Goal: Task Accomplishment & Management: Use online tool/utility

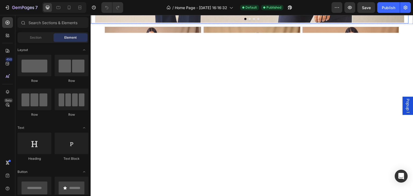
scroll to position [215, 0]
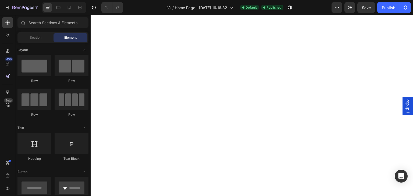
click at [406, 101] on div "Popup 1" at bounding box center [407, 106] width 11 height 18
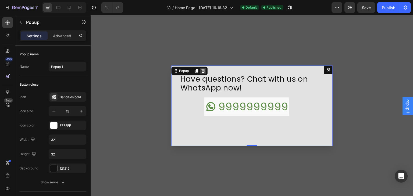
click at [201, 70] on icon "Dialog content" at bounding box center [203, 71] width 4 height 4
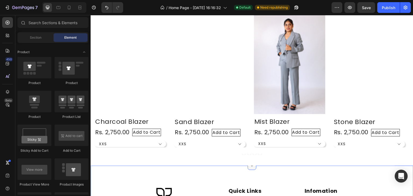
scroll to position [453, 0]
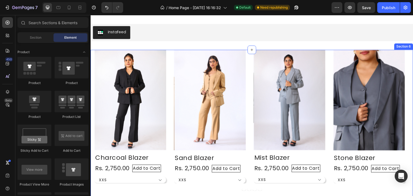
click at [92, 68] on div "Product Images Row Charcoal Blazer (P) Title Rs. 2,750.00 (P) Price (P) Price A…" at bounding box center [252, 126] width 323 height 152
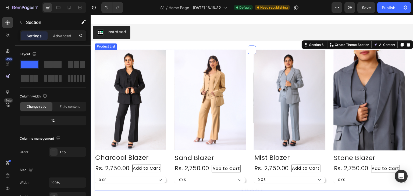
click at [168, 66] on div "Product Images Row Charcoal Blazer (P) Title Rs. 2,750.00 (P) Price (P) Price A…" at bounding box center [252, 117] width 314 height 134
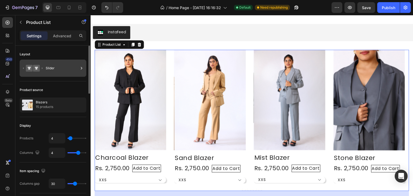
click at [45, 68] on div "Slider" at bounding box center [53, 68] width 67 height 17
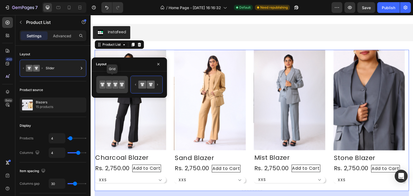
click at [121, 89] on div at bounding box center [112, 84] width 32 height 17
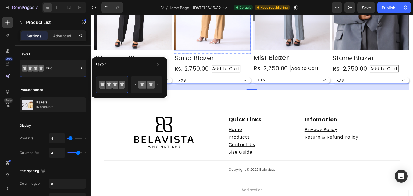
scroll to position [489, 0]
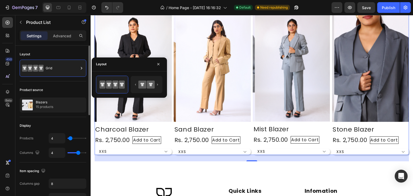
type input "9"
type input "10"
type input "11"
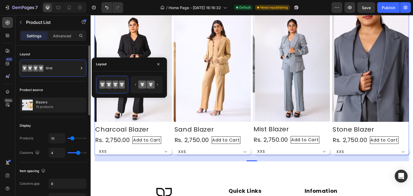
type input "11"
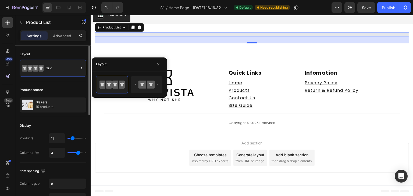
type input "21"
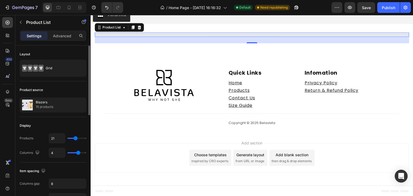
type input "22"
type input "24"
type input "26"
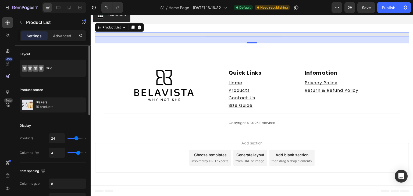
type input "26"
type input "27"
type input "28"
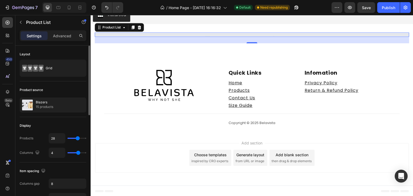
type input "27"
type input "26"
type input "25"
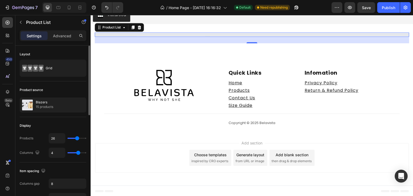
type input "25"
type input "24"
type input "23"
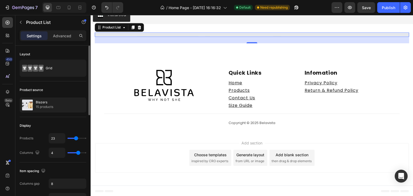
type input "22"
type input "20"
type input "19"
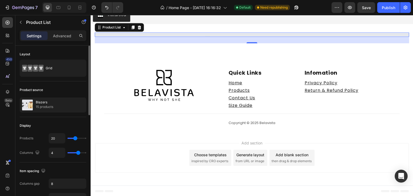
type input "19"
type input "18"
type input "16"
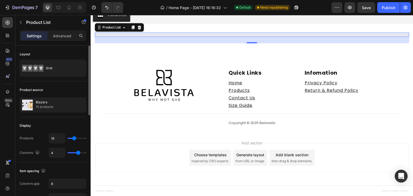
type input "15"
click at [74, 139] on input "range" at bounding box center [76, 138] width 19 height 1
select select "XS"
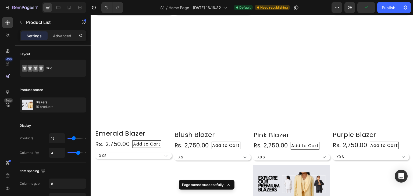
scroll to position [883, 0]
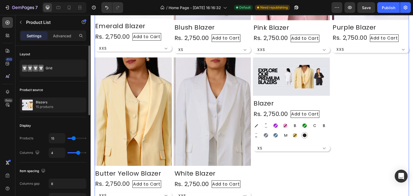
type input "11"
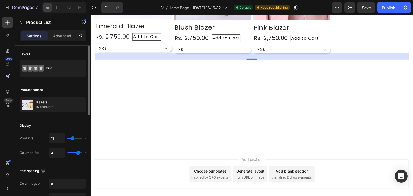
type input "15"
select select "XS"
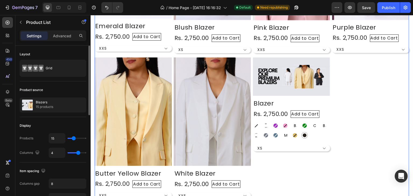
click at [74, 139] on input "range" at bounding box center [76, 138] width 19 height 1
click at [61, 140] on input "15" at bounding box center [57, 139] width 16 height 10
type input "1"
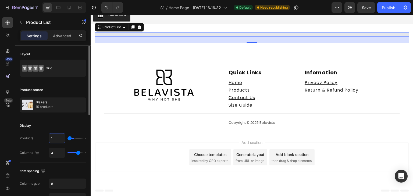
scroll to position [470, 0]
type input "14"
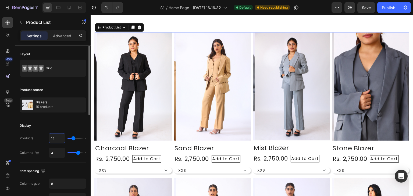
scroll to position [883, 0]
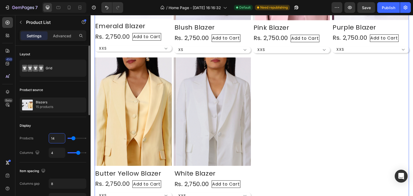
type input "14"
type input "6"
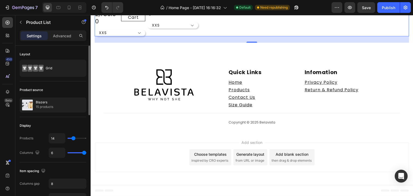
scroll to position [849, 0]
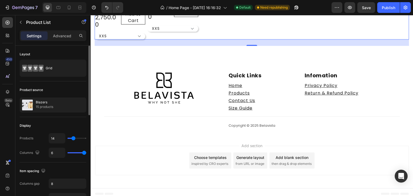
drag, startPoint x: 78, startPoint y: 153, endPoint x: 85, endPoint y: 152, distance: 6.7
type input "6"
click at [85, 152] on input "range" at bounding box center [76, 152] width 19 height 1
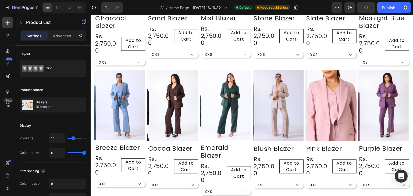
scroll to position [634, 0]
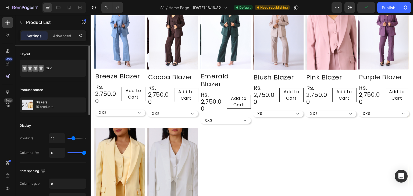
type input "5"
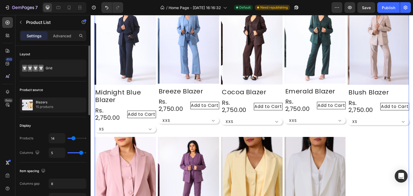
drag, startPoint x: 85, startPoint y: 154, endPoint x: 80, endPoint y: 156, distance: 5.4
type input "5"
click at [80, 153] on input "range" at bounding box center [76, 152] width 19 height 1
click at [54, 65] on div "Grid" at bounding box center [62, 68] width 33 height 12
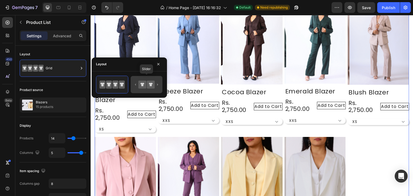
click at [162, 82] on div at bounding box center [147, 84] width 32 height 17
click at [150, 84] on icon at bounding box center [151, 84] width 4 height 3
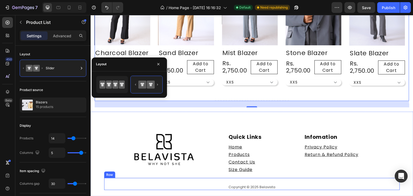
scroll to position [463, 0]
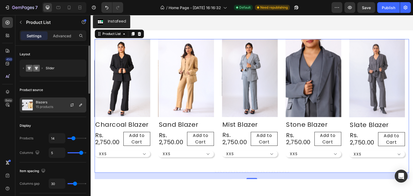
click at [42, 104] on p "15 products" at bounding box center [44, 106] width 17 height 5
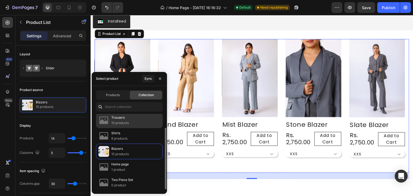
scroll to position [0, 0]
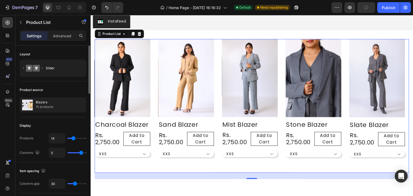
click at [64, 166] on div "Item spacing Columns gap 30" at bounding box center [53, 178] width 67 height 31
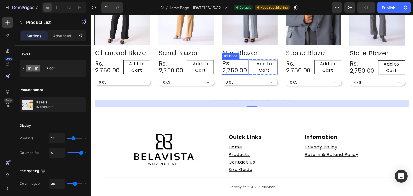
scroll to position [463, 0]
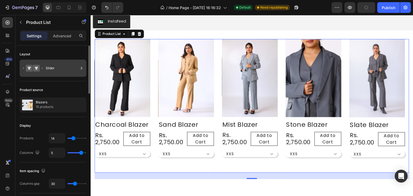
click at [80, 70] on icon at bounding box center [81, 68] width 5 height 5
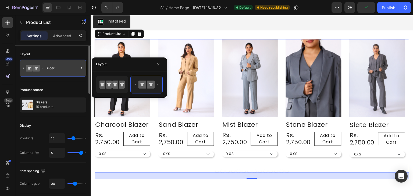
click at [80, 70] on icon at bounding box center [81, 68] width 5 height 5
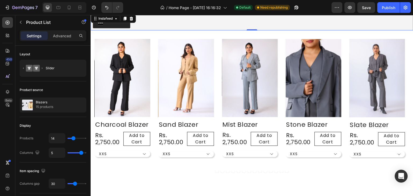
click at [164, 21] on div "Instafeed" at bounding box center [252, 21] width 318 height 13
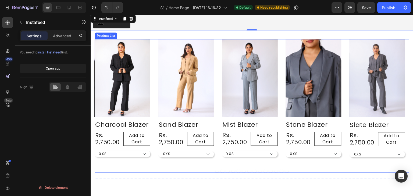
click at [153, 39] on div "Product Images Row Charcoal Blazer (P) Title Rs. 2,750.00 (P) Price (P) Price A…" at bounding box center [252, 102] width 314 height 126
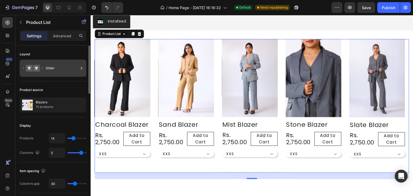
click at [65, 70] on div "Slider" at bounding box center [62, 68] width 33 height 12
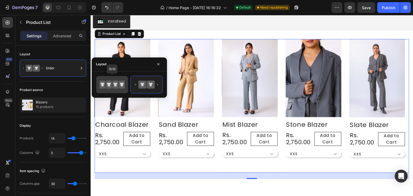
click at [119, 86] on icon at bounding box center [122, 85] width 6 height 8
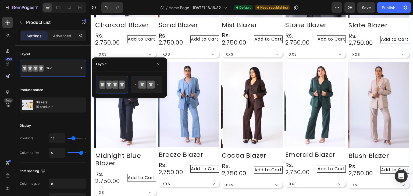
scroll to position [428, 0]
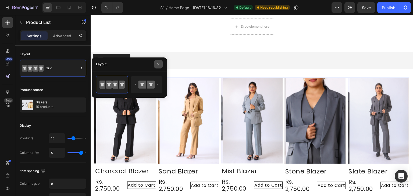
click at [157, 62] on icon "button" at bounding box center [158, 64] width 4 height 4
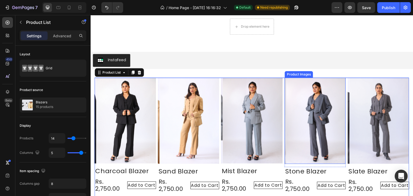
click at [306, 145] on img at bounding box center [316, 121] width 61 height 86
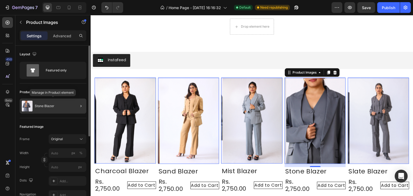
click at [44, 108] on p "Stone Blazer" at bounding box center [45, 106] width 20 height 4
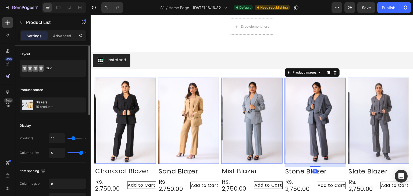
click at [314, 111] on img at bounding box center [316, 121] width 61 height 86
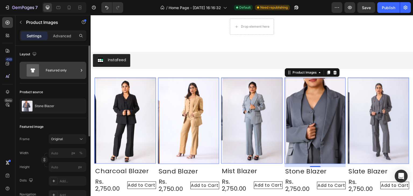
click at [57, 74] on div "Featured only" at bounding box center [62, 70] width 33 height 12
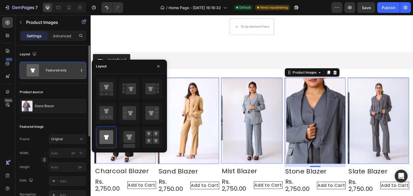
click at [57, 74] on div "Featured only" at bounding box center [62, 70] width 33 height 12
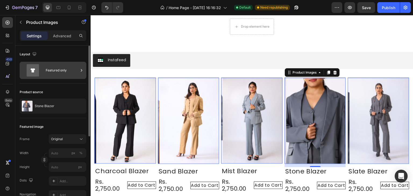
click at [57, 74] on div "Featured only" at bounding box center [62, 70] width 33 height 12
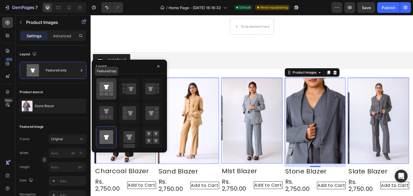
click at [106, 80] on div at bounding box center [106, 89] width 20 height 22
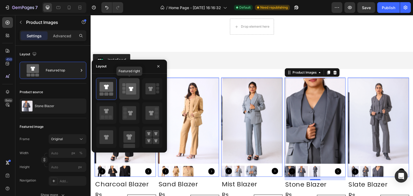
click at [131, 92] on icon at bounding box center [131, 88] width 10 height 11
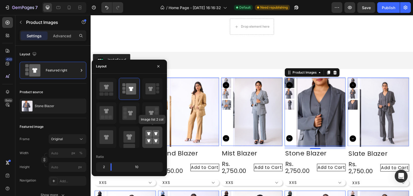
click at [149, 133] on icon at bounding box center [148, 133] width 3 height 3
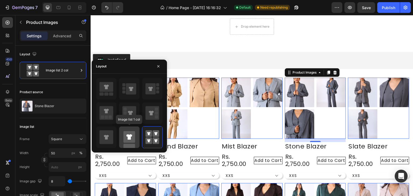
click at [121, 133] on div at bounding box center [129, 138] width 20 height 22
type input "100"
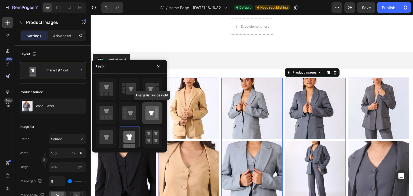
click at [147, 110] on icon at bounding box center [152, 113] width 14 height 14
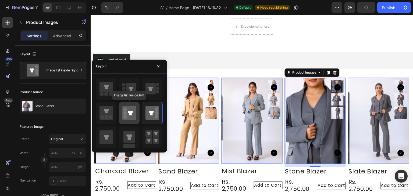
click at [134, 110] on icon at bounding box center [129, 113] width 14 height 14
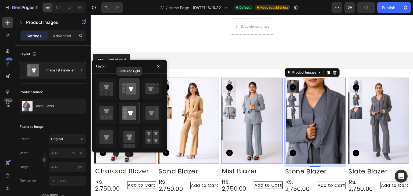
click at [130, 91] on icon at bounding box center [131, 88] width 10 height 11
type input "100"
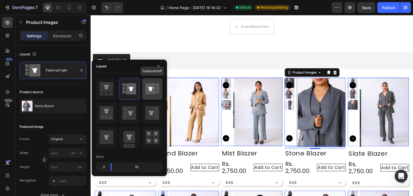
click at [143, 90] on div at bounding box center [152, 89] width 20 height 22
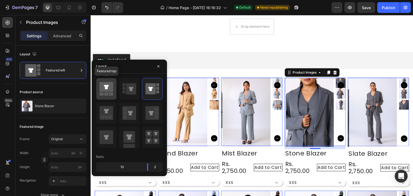
click at [101, 88] on icon at bounding box center [106, 87] width 14 height 10
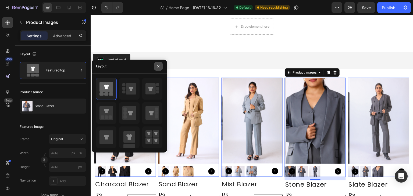
click at [158, 69] on button "button" at bounding box center [158, 66] width 9 height 9
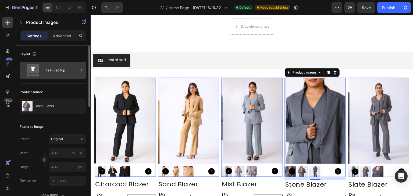
click at [72, 71] on div "Featured top" at bounding box center [62, 70] width 33 height 12
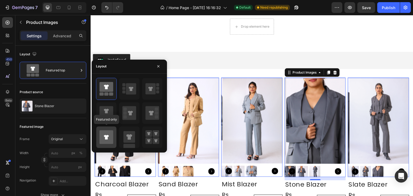
click at [106, 135] on icon at bounding box center [106, 137] width 14 height 14
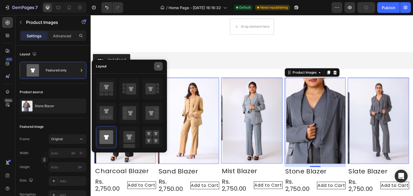
click at [158, 66] on icon "button" at bounding box center [158, 66] width 2 height 2
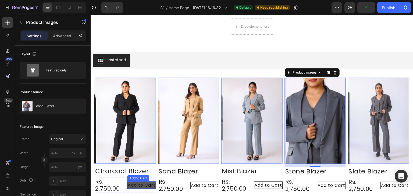
scroll to position [499, 0]
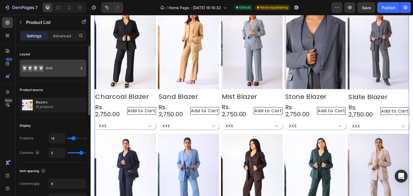
click at [58, 73] on div "Grid" at bounding box center [62, 68] width 33 height 12
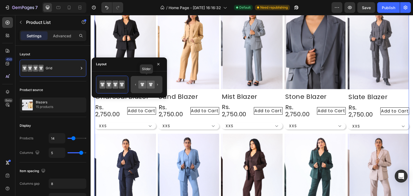
click at [151, 83] on icon at bounding box center [151, 85] width 8 height 8
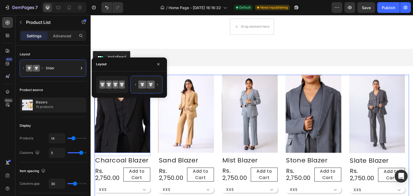
scroll to position [463, 0]
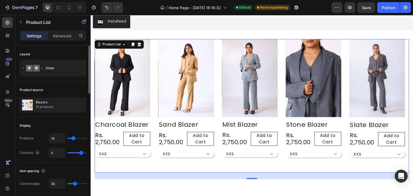
type input "4"
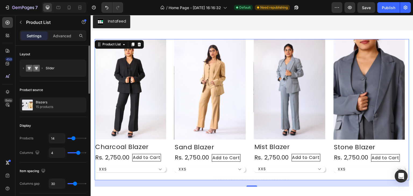
type input "4"
click at [79, 152] on input "range" at bounding box center [76, 152] width 19 height 1
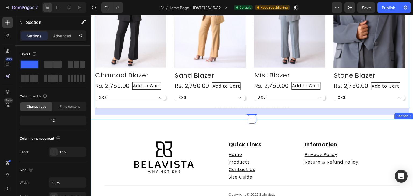
click at [268, 124] on div "Image Quick Links Heading Home Text Block Products Text Block Contact Us Text B…" at bounding box center [252, 161] width 323 height 85
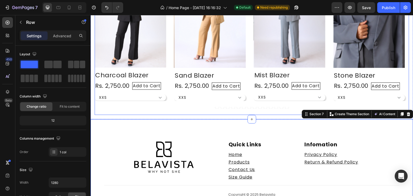
click at [256, 109] on div "Product Images Row Charcoal Blazer (P) Title Rs. 2,750.00 (P) Price (P) Price A…" at bounding box center [252, 41] width 314 height 148
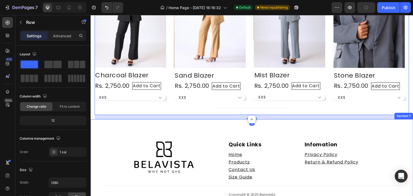
scroll to position [499, 0]
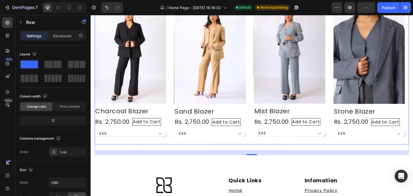
click at [252, 137] on div "Product Images Row Charcoal Blazer (P) Title Rs. 2,750.00 (P) Price (P) Price A…" at bounding box center [252, 74] width 314 height 142
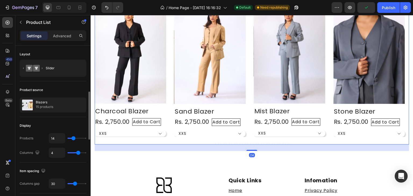
scroll to position [36, 0]
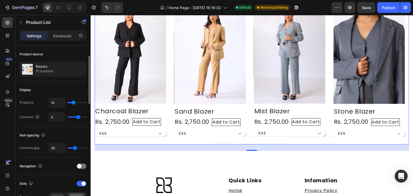
type input "6"
type input "0"
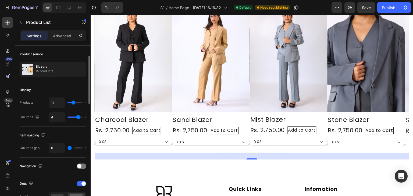
drag, startPoint x: 75, startPoint y: 148, endPoint x: 82, endPoint y: 136, distance: 13.5
type input "0"
click at [67, 148] on input "range" at bounding box center [76, 148] width 19 height 1
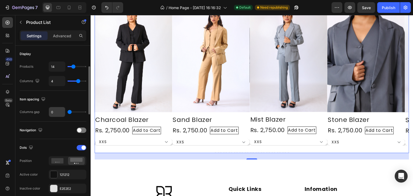
click at [60, 112] on input "0" at bounding box center [57, 112] width 16 height 10
type input "5"
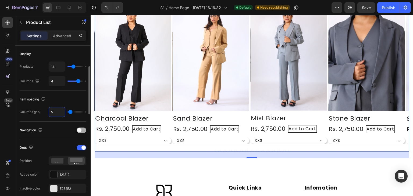
type input "5"
click at [82, 130] on div at bounding box center [82, 130] width 10 height 5
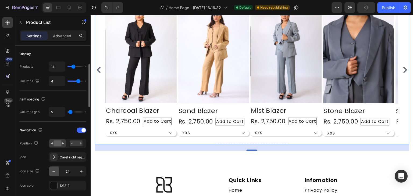
click at [54, 171] on icon "button" at bounding box center [53, 171] width 5 height 5
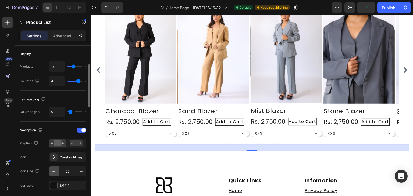
click at [54, 171] on icon "button" at bounding box center [53, 171] width 5 height 5
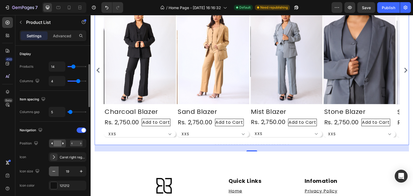
click at [54, 171] on icon "button" at bounding box center [53, 171] width 5 height 5
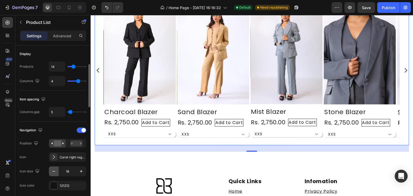
click at [54, 171] on icon "button" at bounding box center [53, 171] width 5 height 5
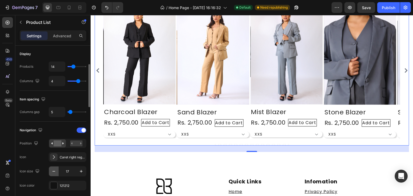
type input "16"
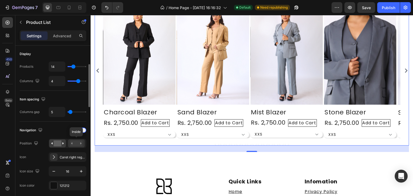
click at [72, 146] on div at bounding box center [76, 143] width 17 height 8
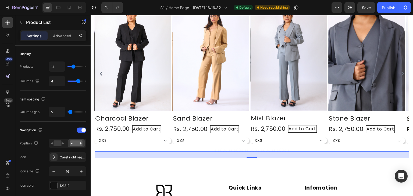
click at [401, 73] on icon "Carousel Next Arrow" at bounding box center [402, 73] width 3 height 4
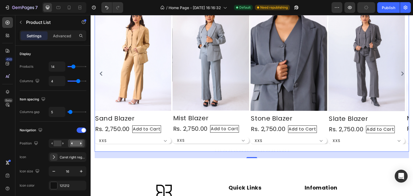
click at [401, 73] on icon "Carousel Next Arrow" at bounding box center [402, 73] width 3 height 4
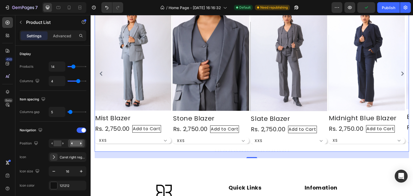
click at [401, 73] on icon "Carousel Next Arrow" at bounding box center [402, 73] width 3 height 4
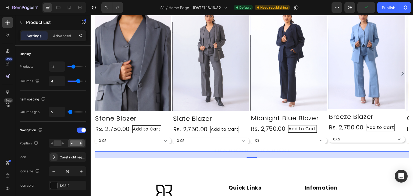
click at [401, 73] on icon "Carousel Next Arrow" at bounding box center [402, 73] width 3 height 4
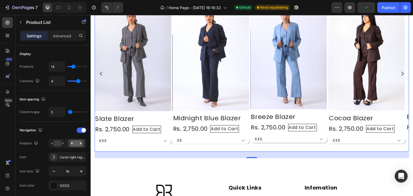
click at [401, 73] on icon "Carousel Next Arrow" at bounding box center [402, 73] width 3 height 4
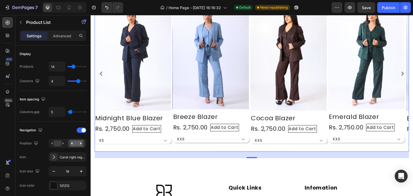
click at [401, 73] on icon "Carousel Next Arrow" at bounding box center [402, 73] width 3 height 4
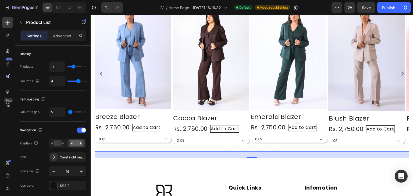
click at [401, 73] on icon "Carousel Next Arrow" at bounding box center [402, 73] width 3 height 4
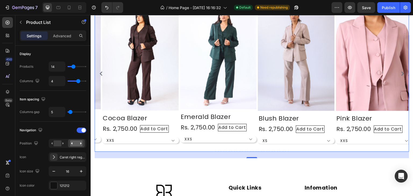
click at [401, 73] on icon "Carousel Next Arrow" at bounding box center [402, 73] width 3 height 4
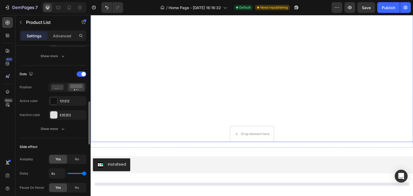
scroll to position [287, 0]
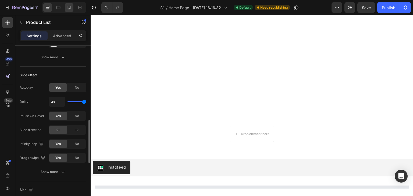
click at [66, 9] on div at bounding box center [69, 7] width 9 height 9
type input "2"
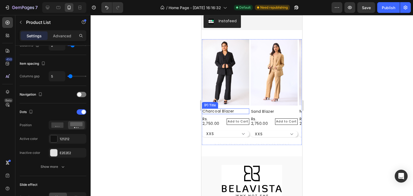
scroll to position [235, 0]
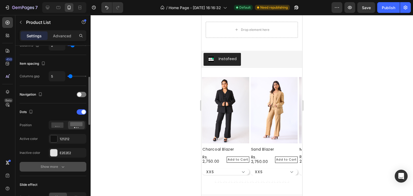
click at [60, 162] on button "Show more" at bounding box center [53, 167] width 67 height 10
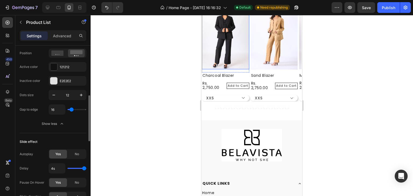
scroll to position [271, 0]
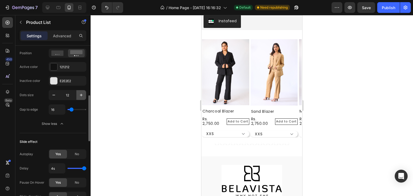
click at [84, 98] on button "button" at bounding box center [81, 95] width 10 height 10
click at [51, 93] on icon "button" at bounding box center [53, 94] width 5 height 5
type input "12"
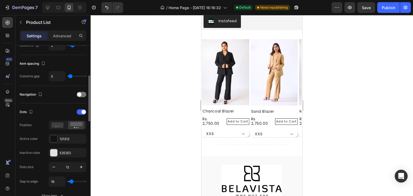
click at [76, 95] on div "Navigation" at bounding box center [53, 94] width 67 height 9
click at [82, 93] on div at bounding box center [82, 94] width 10 height 5
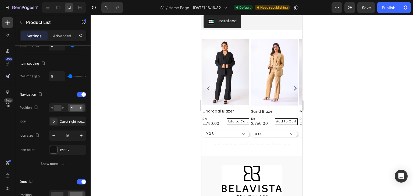
click at [294, 88] on icon "Carousel Next Arrow" at bounding box center [295, 88] width 3 height 4
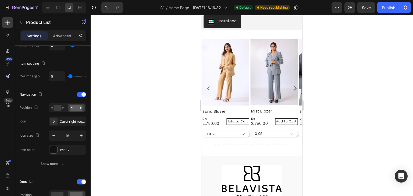
click at [294, 88] on icon "Carousel Next Arrow" at bounding box center [295, 88] width 3 height 4
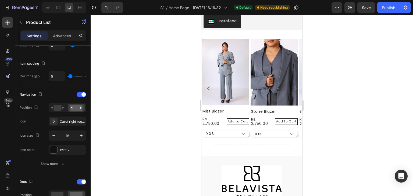
click at [294, 88] on icon "Carousel Next Arrow" at bounding box center [295, 88] width 3 height 4
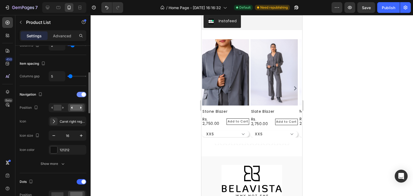
click at [82, 96] on div at bounding box center [82, 94] width 10 height 5
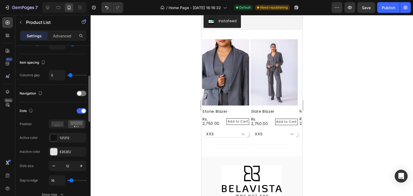
scroll to position [0, 0]
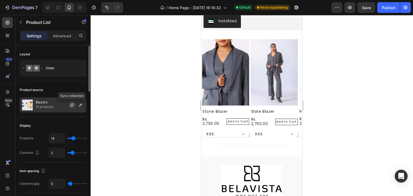
click at [73, 105] on icon "button" at bounding box center [72, 105] width 4 height 4
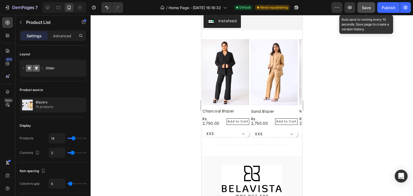
click at [373, 6] on button "Save" at bounding box center [366, 7] width 18 height 11
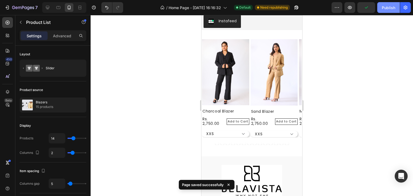
click at [385, 7] on div "Publish" at bounding box center [388, 8] width 13 height 6
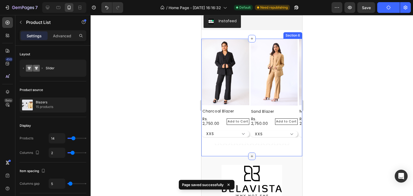
click at [251, 156] on icon at bounding box center [252, 156] width 2 height 2
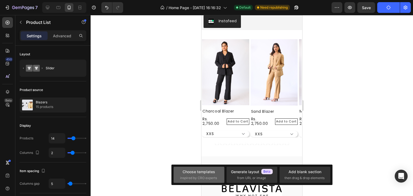
click at [205, 176] on span "inspired by CRO experts" at bounding box center [198, 178] width 37 height 5
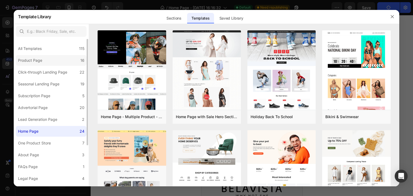
click at [41, 58] on div "Product Page" at bounding box center [30, 60] width 24 height 6
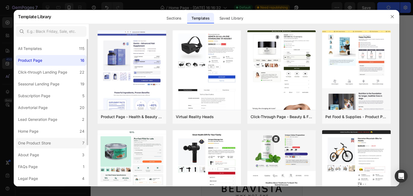
click at [56, 144] on label "One Product Store 7" at bounding box center [51, 143] width 71 height 11
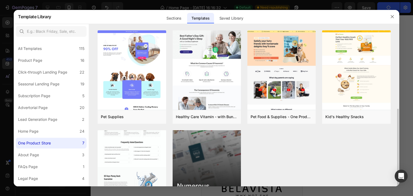
scroll to position [44, 0]
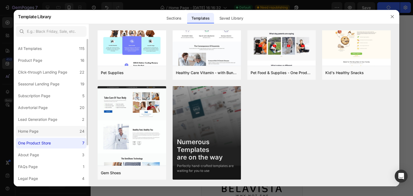
click at [42, 131] on label "Home Page 24" at bounding box center [51, 131] width 71 height 11
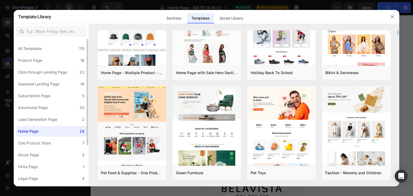
scroll to position [0, 0]
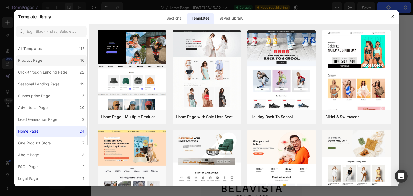
click at [45, 57] on label "Product Page 16" at bounding box center [51, 60] width 71 height 11
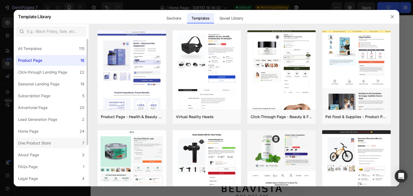
click at [44, 144] on div "One Product Store" at bounding box center [34, 143] width 33 height 6
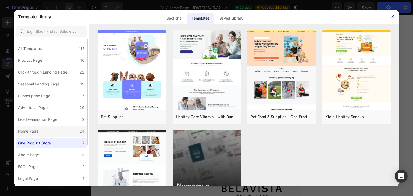
click at [48, 129] on label "Home Page 24" at bounding box center [51, 131] width 71 height 11
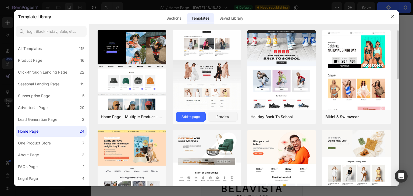
click at [219, 94] on img at bounding box center [207, 0] width 68 height 220
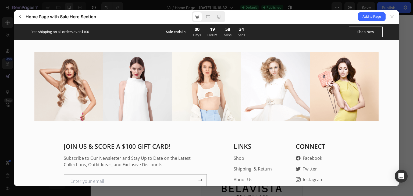
scroll to position [1398, 0]
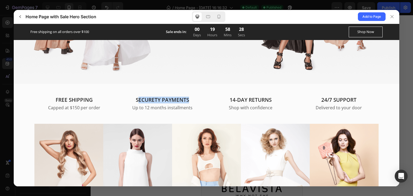
drag, startPoint x: 136, startPoint y: 95, endPoint x: 209, endPoint y: 97, distance: 73.4
click at [209, 97] on gp-row "FREE SHIPPING Capped at $150 per order SECURETY PAYMENTS Up to 12 months instal…" at bounding box center [206, 103] width 344 height 14
click at [211, 97] on div "14-DAY RETURNS Shop with confidence" at bounding box center [251, 103] width 80 height 14
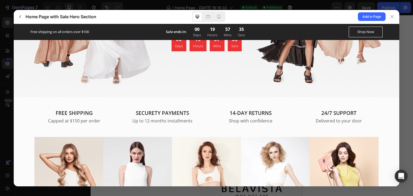
scroll to position [1492, 0]
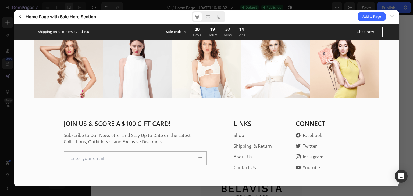
drag, startPoint x: 392, startPoint y: 14, endPoint x: 328, endPoint y: 31, distance: 66.2
click at [392, 14] on div at bounding box center [392, 16] width 9 height 9
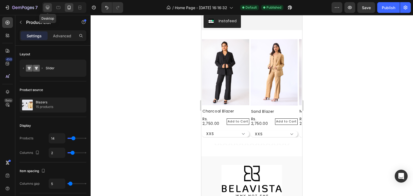
click at [49, 8] on icon at bounding box center [47, 7] width 3 height 3
type input "4"
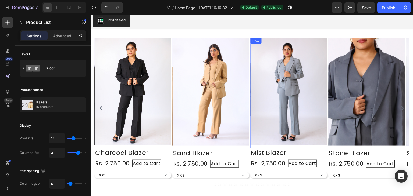
scroll to position [346, 0]
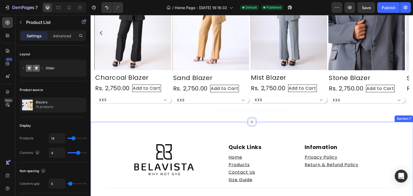
click at [250, 123] on icon at bounding box center [252, 122] width 4 height 4
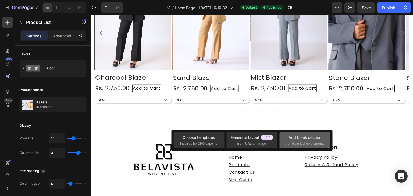
click at [285, 139] on div "Add blank section then drag & drop elements" at bounding box center [304, 141] width 41 height 12
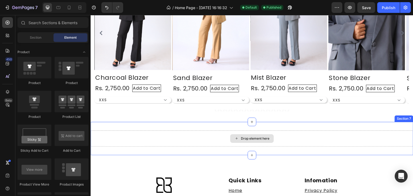
click at [256, 139] on div "Drop element here" at bounding box center [255, 139] width 28 height 4
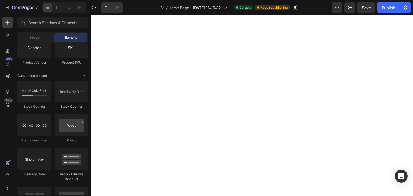
scroll to position [0, 0]
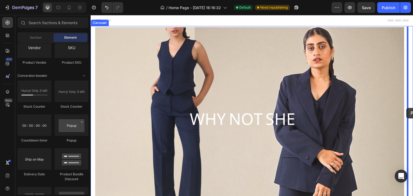
drag, startPoint x: 152, startPoint y: 144, endPoint x: 406, endPoint y: 108, distance: 256.5
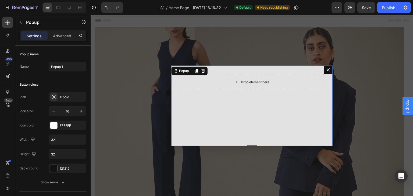
click at [240, 88] on div "Drop element here" at bounding box center [252, 82] width 144 height 16
click at [42, 80] on div "Button close Icon X bold Icon size 16 Icon color FFFFFF Width 32 Height 32 Back…" at bounding box center [53, 134] width 67 height 116
click at [9, 38] on icon at bounding box center [7, 35] width 5 height 5
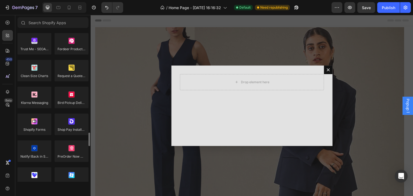
scroll to position [1185, 0]
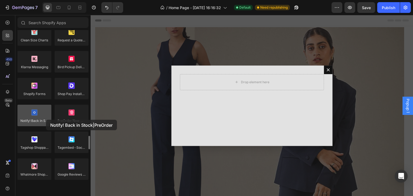
click at [46, 120] on div at bounding box center [34, 116] width 34 height 22
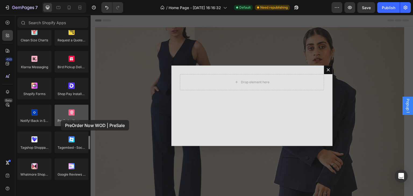
click at [61, 120] on div at bounding box center [72, 116] width 34 height 22
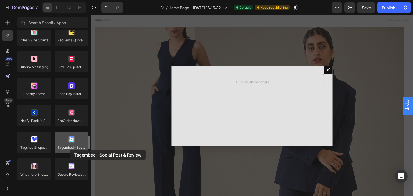
click at [70, 150] on div at bounding box center [72, 143] width 34 height 22
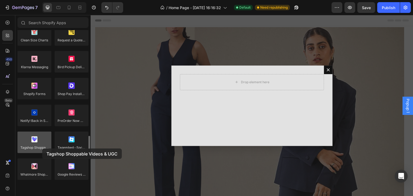
click at [42, 149] on div at bounding box center [34, 143] width 34 height 22
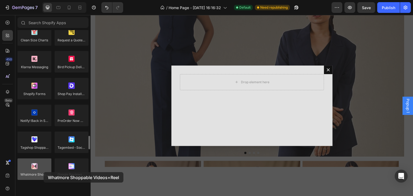
scroll to position [96, 0]
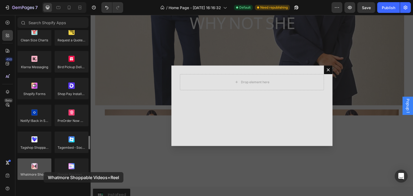
click at [44, 172] on div at bounding box center [34, 170] width 34 height 22
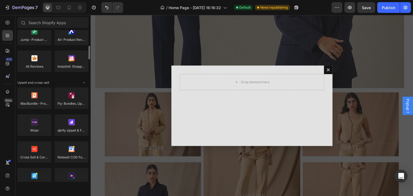
scroll to position [0, 0]
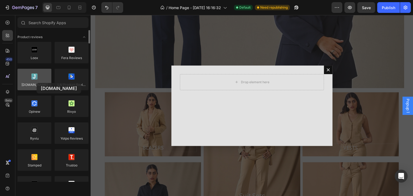
click at [37, 83] on div at bounding box center [34, 80] width 34 height 22
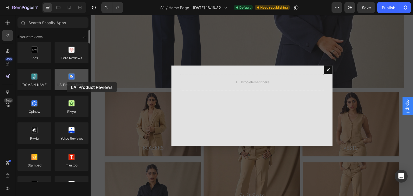
click at [67, 82] on div at bounding box center [72, 80] width 34 height 22
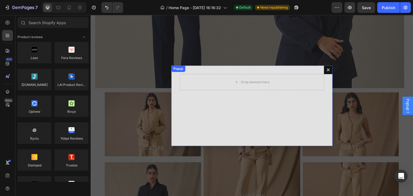
click at [253, 87] on div "Drop element here" at bounding box center [252, 82] width 144 height 16
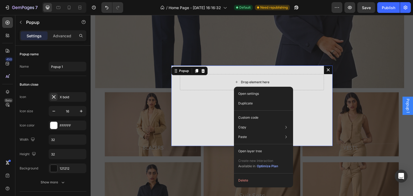
click at [230, 88] on div "Drop element here" at bounding box center [252, 82] width 144 height 16
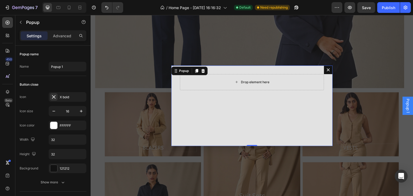
click at [221, 83] on div "Drop element here" at bounding box center [252, 82] width 144 height 16
click at [23, 26] on button "button" at bounding box center [20, 22] width 9 height 9
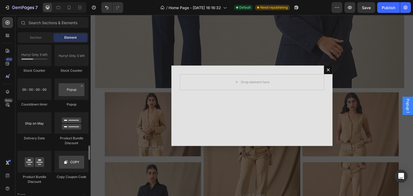
scroll to position [1149, 0]
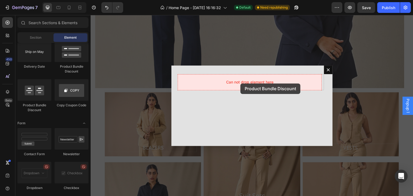
drag, startPoint x: 123, startPoint y: 106, endPoint x: 240, endPoint y: 84, distance: 119.9
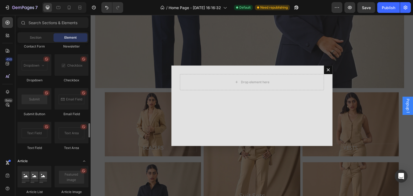
scroll to position [1221, 0]
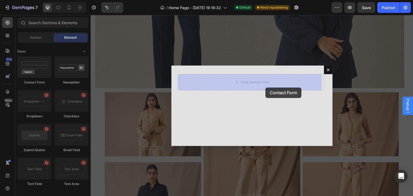
drag, startPoint x: 127, startPoint y: 84, endPoint x: 263, endPoint y: 84, distance: 135.2
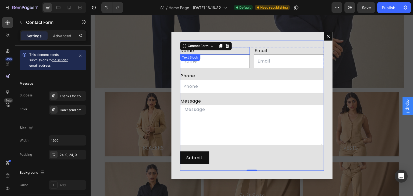
click at [237, 50] on div "Name" at bounding box center [215, 51] width 70 height 8
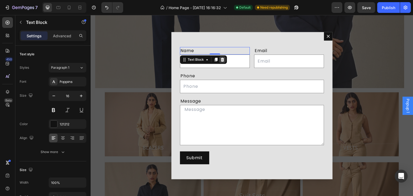
click at [221, 60] on icon "Dialog body" at bounding box center [222, 60] width 3 height 4
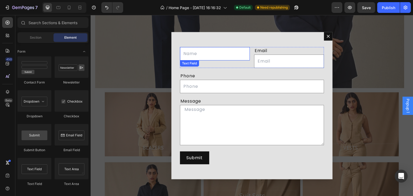
click at [222, 53] on input "Dialog body" at bounding box center [215, 53] width 70 height 13
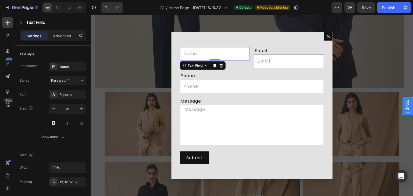
click at [240, 56] on input "Dialog body" at bounding box center [215, 53] width 70 height 13
click at [255, 44] on div "Text Field 0 Email Text Block Email Field Row Phone Text Block Text Field Row M…" at bounding box center [252, 106] width 144 height 130
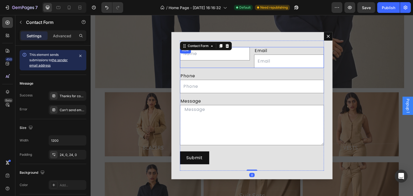
click at [244, 67] on div "Text Field" at bounding box center [215, 57] width 70 height 21
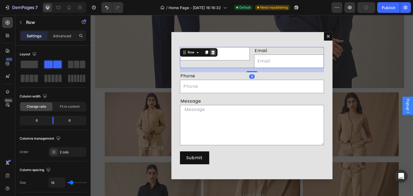
click at [212, 54] on icon "Dialog body" at bounding box center [212, 53] width 3 height 4
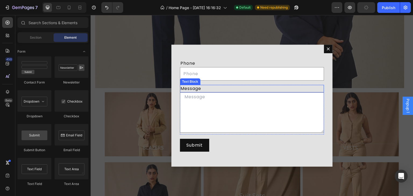
click at [217, 91] on div "Message" at bounding box center [252, 89] width 144 height 8
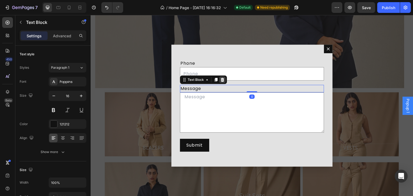
click at [221, 78] on icon "Dialog body" at bounding box center [222, 80] width 4 height 4
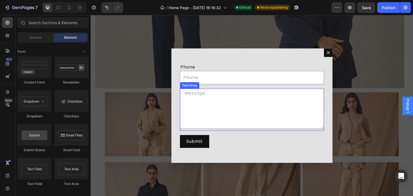
click at [216, 129] on div "Text Area" at bounding box center [252, 110] width 144 height 42
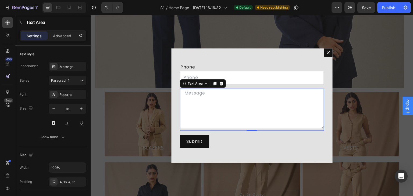
click at [222, 83] on div "Text Area" at bounding box center [203, 83] width 46 height 9
click at [222, 84] on div "Dialog body" at bounding box center [221, 83] width 6 height 6
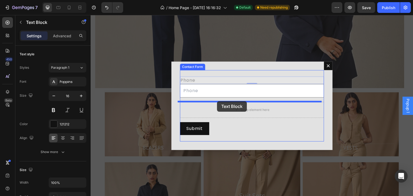
drag, startPoint x: 212, startPoint y: 80, endPoint x: 217, endPoint y: 101, distance: 22.2
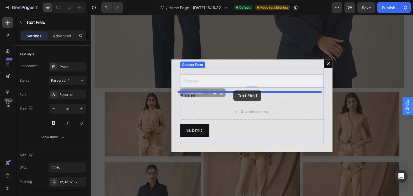
drag, startPoint x: 233, startPoint y: 77, endPoint x: 233, endPoint y: 91, distance: 14.0
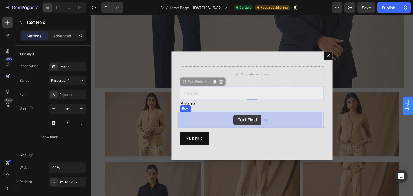
drag, startPoint x: 233, startPoint y: 90, endPoint x: 233, endPoint y: 115, distance: 25.0
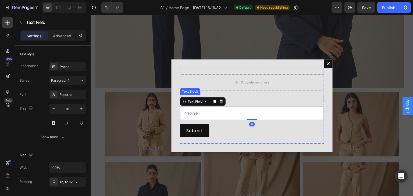
click at [234, 96] on div "Phone" at bounding box center [252, 99] width 144 height 8
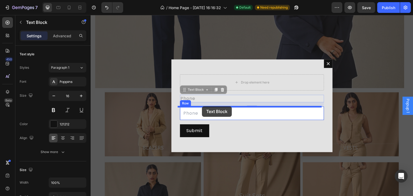
drag, startPoint x: 201, startPoint y: 99, endPoint x: 202, endPoint y: 106, distance: 7.4
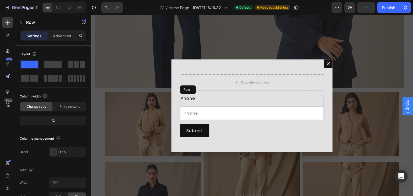
click at [250, 105] on div "Phone Text Block Text Field 0" at bounding box center [252, 107] width 144 height 25
click at [246, 102] on div "Phone" at bounding box center [252, 99] width 144 height 8
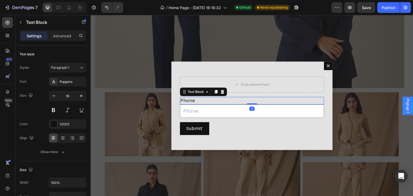
drag, startPoint x: 248, startPoint y: 105, endPoint x: 248, endPoint y: 95, distance: 10.2
click at [248, 95] on div "Drop element here Row Phone Text Block 0 Text Field Row Submit Submit Button Co…" at bounding box center [252, 105] width 144 height 71
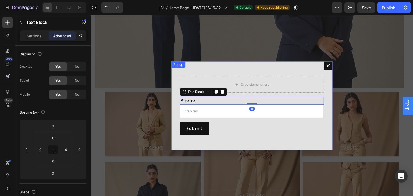
click at [174, 99] on div "Drop element here Row Phone Text Block 0 Text Field Row Submit Submit Button Co…" at bounding box center [251, 106] width 161 height 89
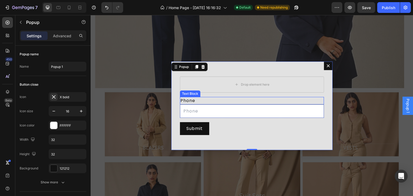
click at [198, 100] on div "Phone" at bounding box center [252, 101] width 144 height 8
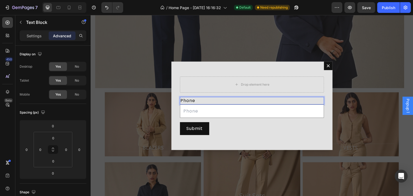
click at [198, 100] on div "Phone" at bounding box center [252, 101] width 144 height 8
click at [175, 107] on div "Drop element here Row Text Block 0 Text Field Row Submit Submit Button Contact …" at bounding box center [251, 106] width 161 height 89
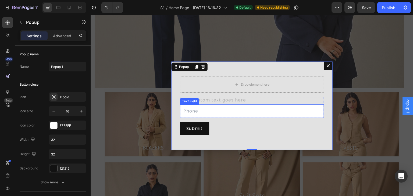
click at [195, 98] on div "Text Field" at bounding box center [189, 101] width 19 height 6
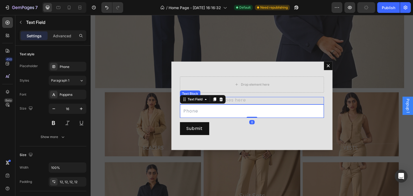
click at [230, 100] on div "Rich Text Editor. Editing area: main" at bounding box center [252, 101] width 144 height 8
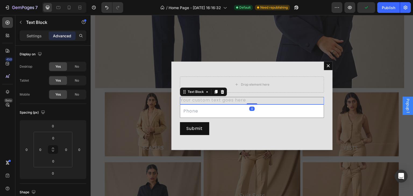
click at [223, 92] on div "Text Block" at bounding box center [203, 92] width 47 height 9
click at [223, 92] on div "Dialog body" at bounding box center [222, 92] width 6 height 6
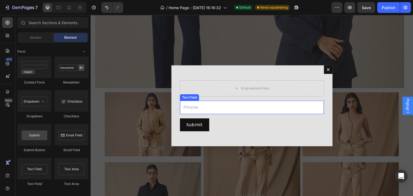
click at [196, 109] on input "Dialog body" at bounding box center [252, 107] width 144 height 13
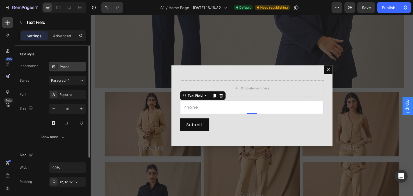
click at [73, 65] on div "Phone" at bounding box center [72, 67] width 25 height 5
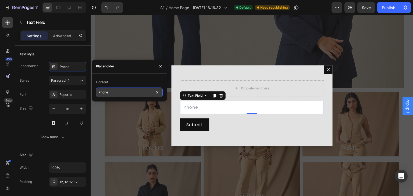
click at [110, 93] on input "Phone" at bounding box center [129, 93] width 67 height 10
type input "P"
type input "Whatsapp Number"
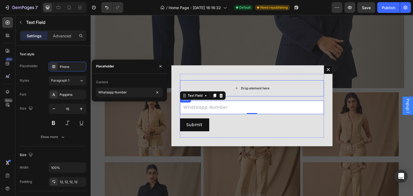
click at [253, 91] on div "Drop element here" at bounding box center [252, 88] width 44 height 9
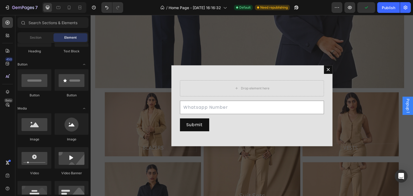
scroll to position [0, 0]
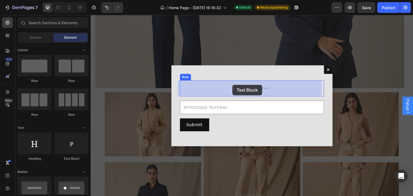
drag, startPoint x: 166, startPoint y: 170, endPoint x: 232, endPoint y: 85, distance: 108.2
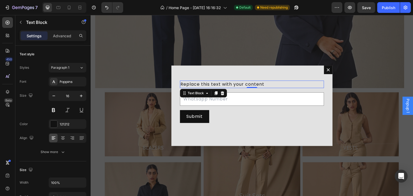
click at [263, 82] on div "Replace this text with your content" at bounding box center [252, 85] width 144 height 8
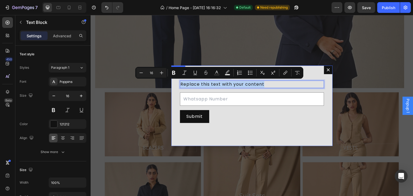
drag, startPoint x: 263, startPoint y: 82, endPoint x: 175, endPoint y: 82, distance: 88.2
click at [175, 82] on div "Replace this text with your content Text Block 0 Row Text Field Row Submit Subm…" at bounding box center [251, 106] width 161 height 81
click at [269, 84] on p "Replace this text with your content" at bounding box center [251, 84] width 143 height 6
drag, startPoint x: 269, startPoint y: 84, endPoint x: 176, endPoint y: 87, distance: 93.3
click at [176, 87] on div "Replace this text with your content Text Block 0 Row Text Field Row Submit Subm…" at bounding box center [251, 106] width 161 height 81
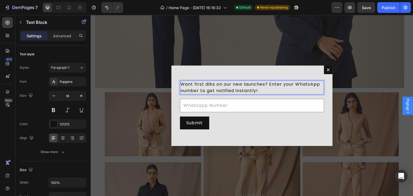
click at [258, 91] on p "Want first dibs on our new launches? Enter your WhatsApp number to get notified…" at bounding box center [251, 87] width 143 height 13
click at [258, 92] on p "Want first dibs on our new launches? Enter your WhatsApp number to get notified…" at bounding box center [251, 87] width 143 height 13
click at [256, 91] on p "Want first dibs on our new launches? Enter your WhatsApp number to get notified…" at bounding box center [251, 87] width 143 height 13
click at [180, 81] on p "Want first dibs on our new launches? Enter your WhatsApp number to get notified…" at bounding box center [251, 87] width 143 height 13
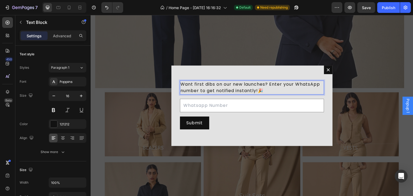
click at [263, 90] on p "Want first dibs on our new launches? Enter your WhatsApp number to get notified…" at bounding box center [251, 87] width 143 height 13
click at [238, 121] on div "Submit Submit Button" at bounding box center [252, 123] width 144 height 13
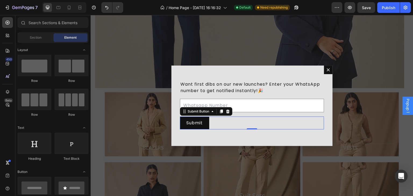
click at [342, 109] on div "Backdrop" at bounding box center [252, 105] width 323 height 181
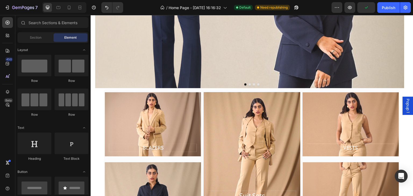
click at [402, 104] on div "Popup 1" at bounding box center [407, 106] width 11 height 18
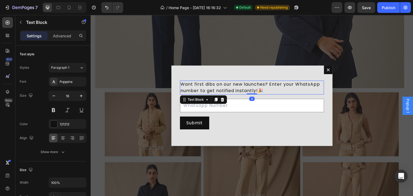
click at [266, 89] on p "Want first dibs on our new launches? Enter your WhatsApp number to get notified…" at bounding box center [251, 87] width 143 height 13
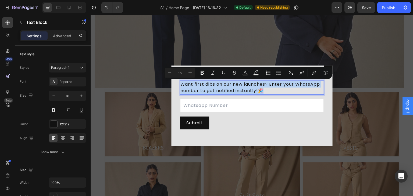
drag, startPoint x: 245, startPoint y: 90, endPoint x: 159, endPoint y: 83, distance: 86.0
click at [159, 83] on div "Want first dibs on our new launches? Enter your WhatsApp number to get notified…" at bounding box center [252, 105] width 323 height 181
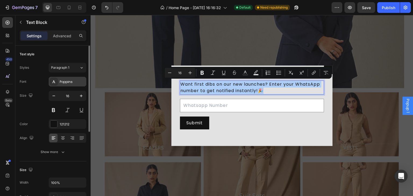
click at [72, 82] on div "Poppins" at bounding box center [72, 82] width 25 height 5
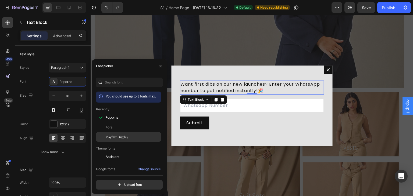
click at [127, 134] on div "Playfair Display" at bounding box center [128, 137] width 65 height 10
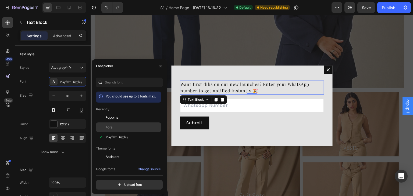
click at [127, 127] on div "Lora" at bounding box center [133, 127] width 54 height 5
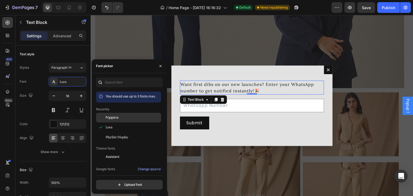
click at [127, 120] on div "Poppins" at bounding box center [133, 117] width 54 height 5
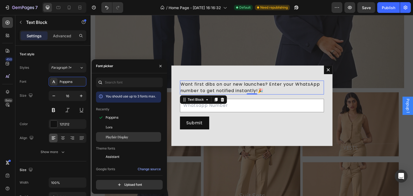
click at [126, 135] on span "Playfair Display" at bounding box center [117, 137] width 23 height 5
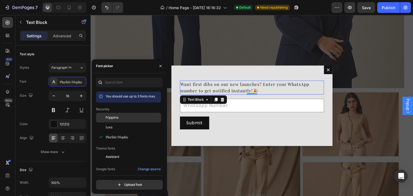
click at [126, 117] on div "Poppins" at bounding box center [133, 117] width 54 height 5
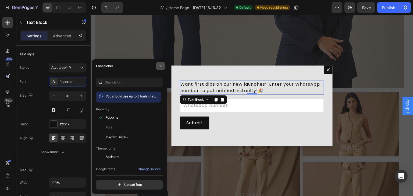
click at [159, 68] on icon "button" at bounding box center [160, 66] width 4 height 4
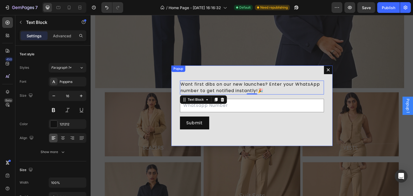
click at [328, 70] on icon "Dialog content" at bounding box center [328, 70] width 4 height 4
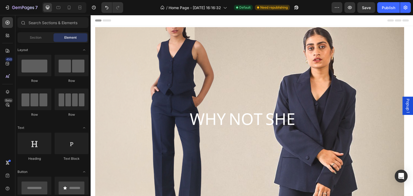
click at [408, 101] on div "Popup 1" at bounding box center [407, 106] width 11 height 18
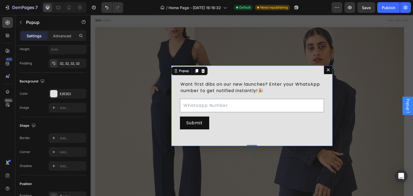
scroll to position [323, 0]
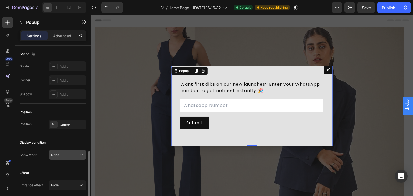
click at [66, 154] on div "None" at bounding box center [64, 155] width 27 height 5
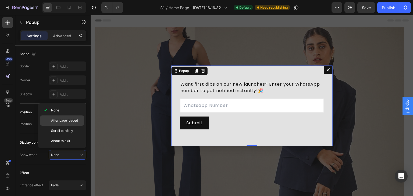
click at [67, 124] on div "After page loaded" at bounding box center [62, 121] width 44 height 10
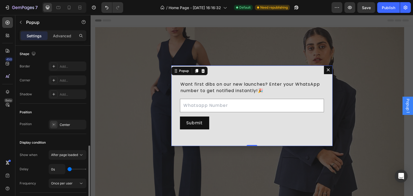
type input "6s"
type input "6"
type input "5s"
type input "5"
type input "2s"
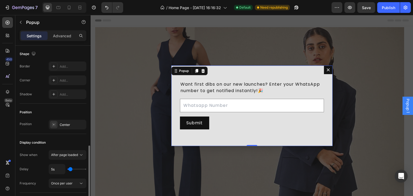
type input "2"
type input "0s"
type input "0"
drag, startPoint x: 70, startPoint y: 168, endPoint x: 66, endPoint y: 167, distance: 4.7
click at [67, 169] on input "range" at bounding box center [76, 169] width 19 height 1
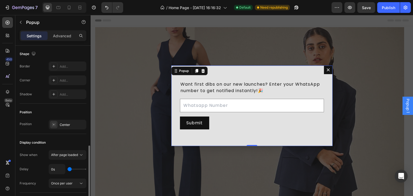
type input "2s"
type input "2"
type input "3s"
type input "3"
type input "5s"
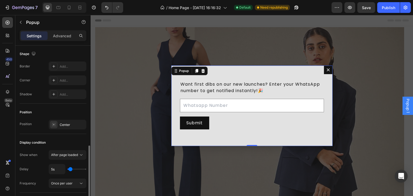
drag, startPoint x: 68, startPoint y: 167, endPoint x: 71, endPoint y: 172, distance: 5.9
type input "5"
click at [70, 169] on input "range" at bounding box center [76, 169] width 19 height 1
click at [77, 184] on div "Once per user" at bounding box center [64, 183] width 27 height 5
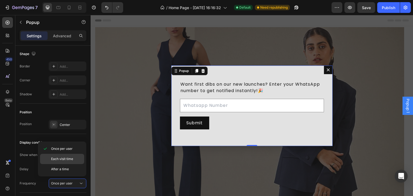
click at [68, 159] on span "Each visit time" at bounding box center [62, 159] width 22 height 5
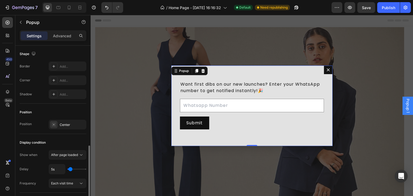
scroll to position [370, 0]
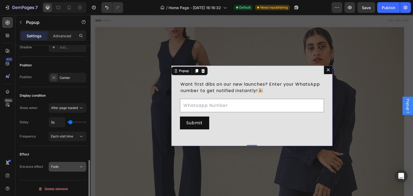
click at [54, 167] on span "Fade" at bounding box center [55, 167] width 8 height 4
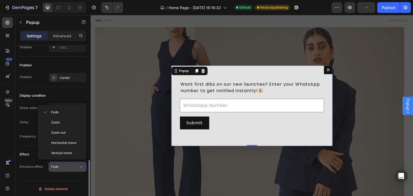
click at [54, 167] on span "Fade" at bounding box center [55, 167] width 8 height 4
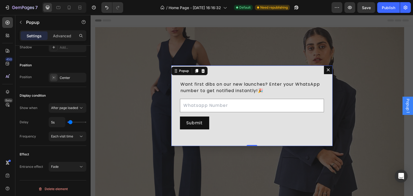
click at [324, 70] on button "Dialog content" at bounding box center [328, 70] width 9 height 9
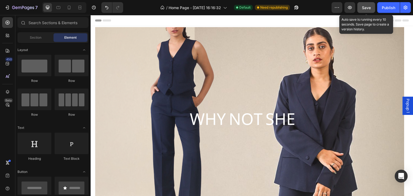
click at [358, 9] on button "Save" at bounding box center [366, 7] width 18 height 11
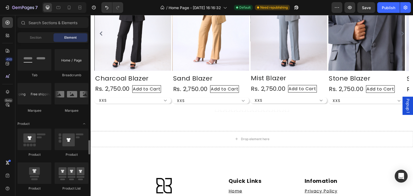
scroll to position [646, 0]
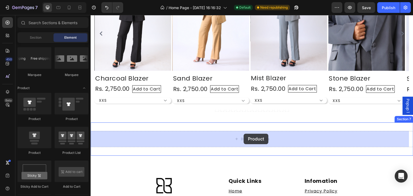
drag, startPoint x: 155, startPoint y: 128, endPoint x: 216, endPoint y: 136, distance: 60.7
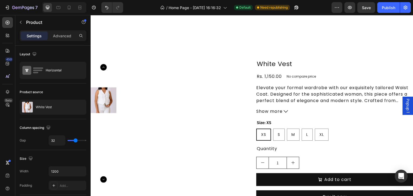
scroll to position [847, 0]
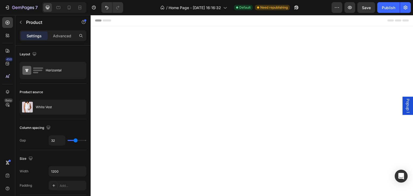
scroll to position [776, 0]
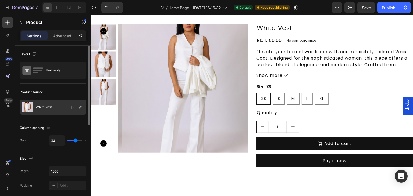
click at [54, 106] on div "White Vest" at bounding box center [53, 107] width 67 height 15
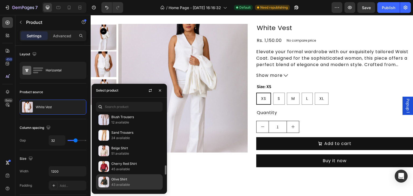
scroll to position [459, 0]
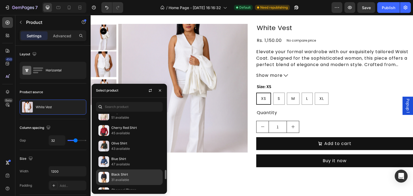
click at [124, 177] on p "31 available" at bounding box center [135, 179] width 49 height 5
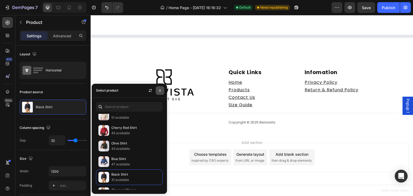
scroll to position [631, 0]
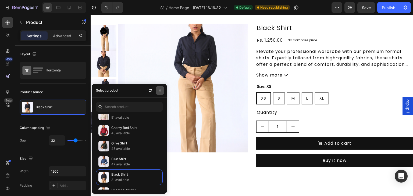
click at [161, 90] on icon "button" at bounding box center [160, 90] width 4 height 4
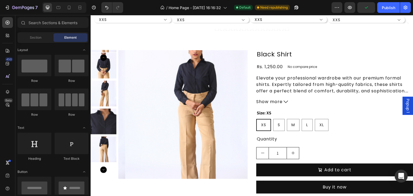
scroll to position [752, 0]
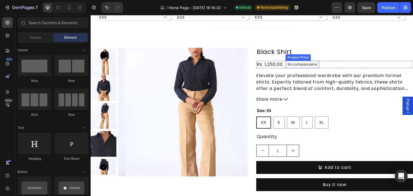
click at [302, 65] on p "No compare price" at bounding box center [302, 64] width 29 height 3
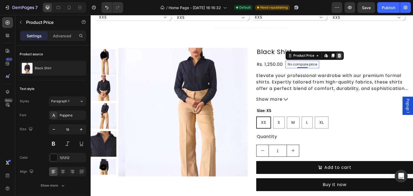
click at [337, 55] on icon at bounding box center [339, 55] width 4 height 4
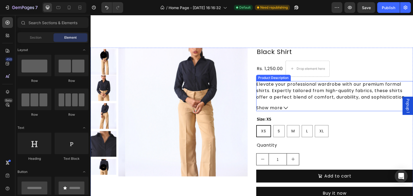
scroll to position [788, 0]
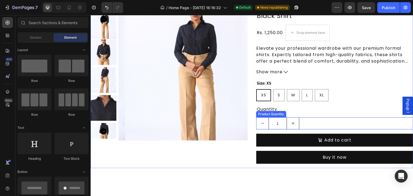
click at [301, 118] on div "1" at bounding box center [334, 123] width 157 height 12
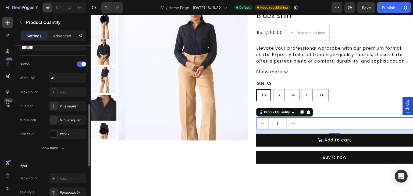
scroll to position [0, 0]
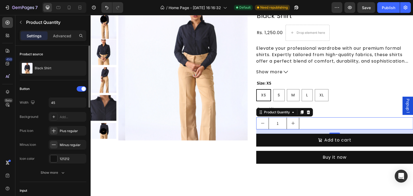
click at [58, 167] on div "Button Width 45 Background Add... Plus icon Plus regular Minus icon Minus regul…" at bounding box center [53, 131] width 67 height 93
click at [58, 170] on div "Show more" at bounding box center [53, 172] width 25 height 5
click at [55, 175] on icon "button" at bounding box center [53, 172] width 5 height 5
click at [55, 174] on icon "button" at bounding box center [53, 172] width 5 height 5
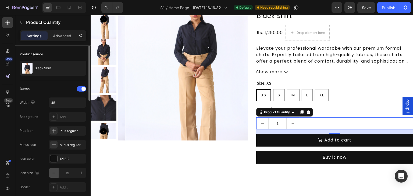
click at [55, 174] on icon "button" at bounding box center [53, 172] width 5 height 5
click at [83, 177] on button "button" at bounding box center [81, 173] width 10 height 10
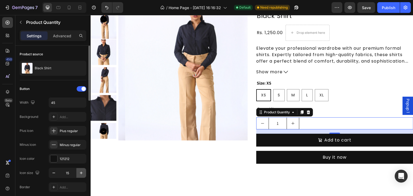
type input "16"
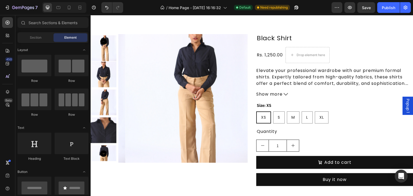
scroll to position [760, 0]
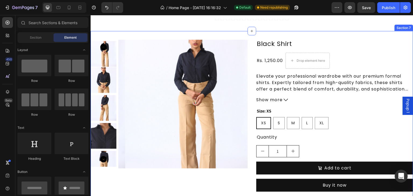
click at [257, 38] on div "Product Images Black Shirt Product Title Rs. 1,250.00 Product Price Product Pri…" at bounding box center [252, 118] width 323 height 174
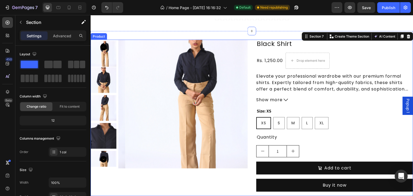
click at [251, 43] on div "Product Images Black Shirt Product Title Rs. 1,250.00 Product Price Product Pri…" at bounding box center [252, 118] width 323 height 157
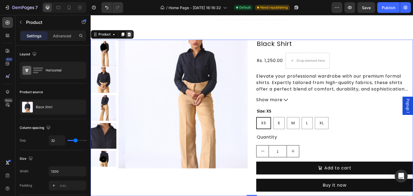
click at [127, 34] on icon at bounding box center [129, 34] width 4 height 4
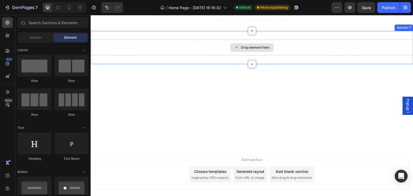
click at [235, 49] on icon at bounding box center [236, 47] width 4 height 5
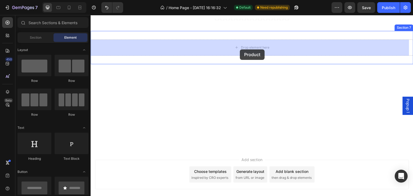
drag, startPoint x: 125, startPoint y: 125, endPoint x: 240, endPoint y: 49, distance: 137.4
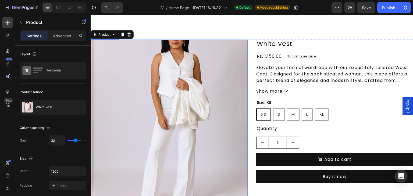
scroll to position [867, 0]
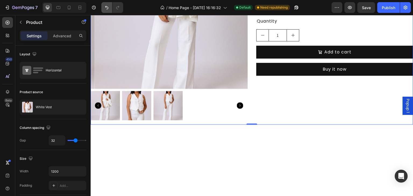
click at [108, 9] on icon "Undo/Redo" at bounding box center [106, 7] width 5 height 5
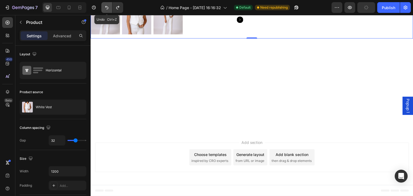
scroll to position [724, 0]
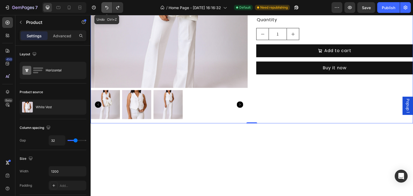
click at [108, 9] on icon "Undo/Redo" at bounding box center [106, 7] width 5 height 5
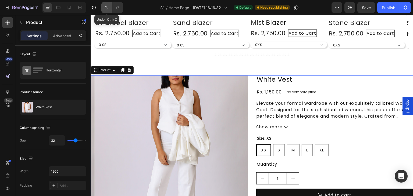
click at [108, 9] on icon "Undo/Redo" at bounding box center [106, 7] width 5 height 5
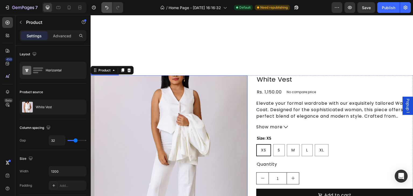
click at [105, 6] on icon "Undo/Redo" at bounding box center [106, 7] width 5 height 5
click at [106, 6] on icon "Undo/Redo" at bounding box center [106, 7] width 5 height 5
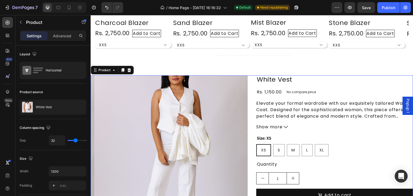
scroll to position [760, 0]
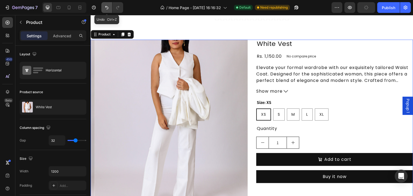
click at [109, 10] on icon "Undo/Redo" at bounding box center [106, 7] width 5 height 5
click at [248, 40] on div "Product Images White Vest Product Title Rs. 1,150.00 Product Price Product Pric…" at bounding box center [252, 136] width 323 height 193
click at [130, 33] on icon at bounding box center [128, 35] width 3 height 4
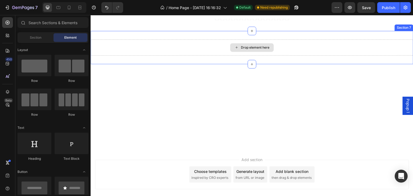
click at [253, 47] on div "Drop element here" at bounding box center [255, 47] width 28 height 4
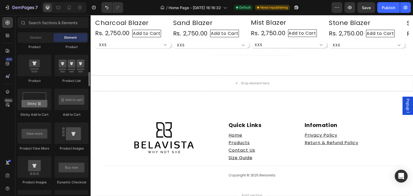
scroll to position [682, 0]
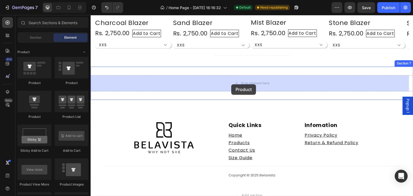
drag, startPoint x: 166, startPoint y: 85, endPoint x: 219, endPoint y: 86, distance: 53.2
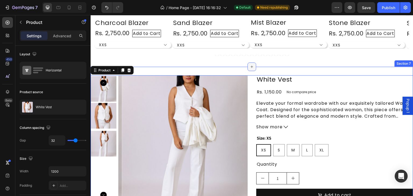
click at [250, 67] on icon at bounding box center [252, 67] width 4 height 4
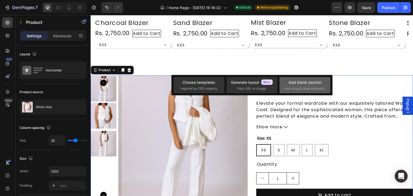
click at [306, 80] on div "Add blank section" at bounding box center [304, 83] width 33 height 6
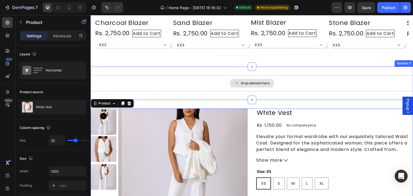
click at [255, 83] on div "Drop element here" at bounding box center [255, 83] width 28 height 4
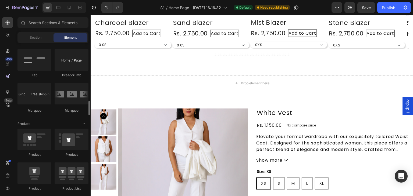
scroll to position [574, 0]
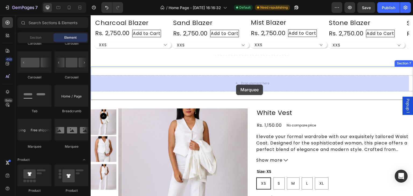
drag, startPoint x: 130, startPoint y: 146, endPoint x: 236, endPoint y: 85, distance: 122.9
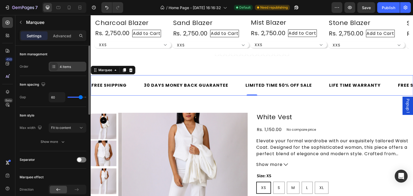
click at [72, 65] on div "4 items" at bounding box center [72, 67] width 25 height 5
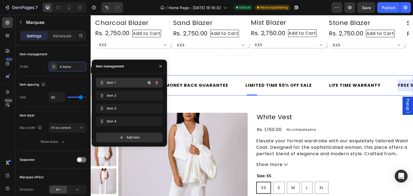
click at [108, 84] on span "Item 1" at bounding box center [122, 82] width 30 height 5
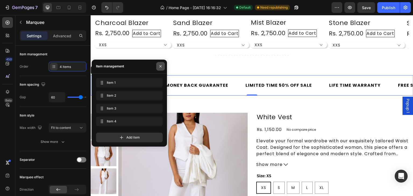
click at [160, 66] on icon "button" at bounding box center [160, 66] width 2 height 2
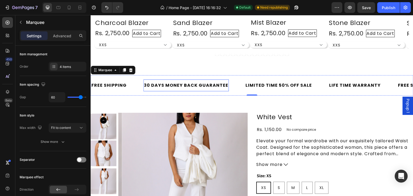
click at [189, 85] on div "30 DAYS MONEY BACK GUARANTEE" at bounding box center [185, 86] width 85 height 8
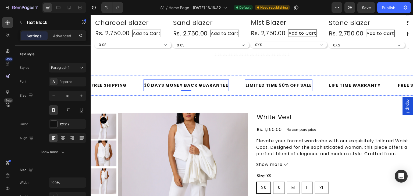
click at [248, 83] on div "LIMITED TIME 50% OFF SALE" at bounding box center [278, 86] width 67 height 8
click at [187, 86] on div "30 DAYS MONEY BACK GUARANTEE" at bounding box center [185, 86] width 85 height 8
click at [235, 83] on div "30 DAYS MONEY BACK GUARANTEE Text Block 0" at bounding box center [194, 86] width 102 height 12
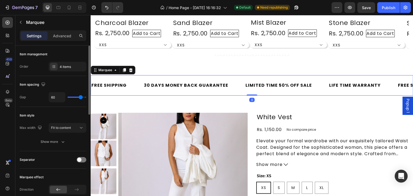
click at [78, 98] on div "60" at bounding box center [68, 97] width 38 height 10
type input "41"
type input "18"
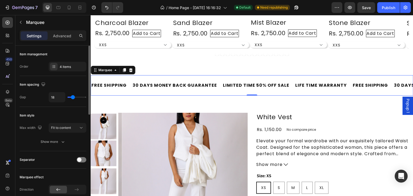
type input "17"
type input "9"
type input "18"
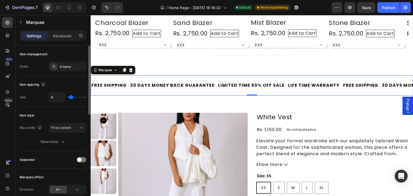
type input "18"
type input "25"
type input "28"
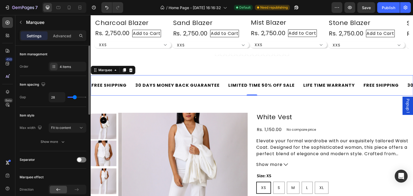
type input "31"
type input "32"
type input "33"
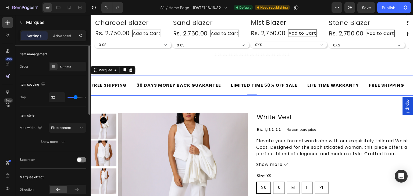
type input "33"
type input "36"
type input "37"
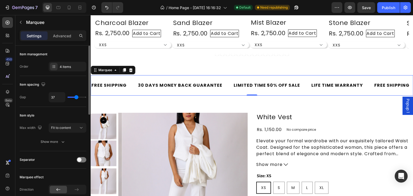
type input "38"
type input "28"
type input "30"
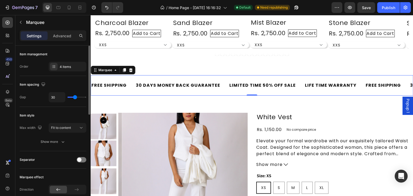
drag, startPoint x: 81, startPoint y: 95, endPoint x: 75, endPoint y: 97, distance: 6.0
type input "30"
click at [75, 97] on input "range" at bounding box center [76, 97] width 19 height 1
click at [53, 140] on div "Show more" at bounding box center [53, 141] width 25 height 5
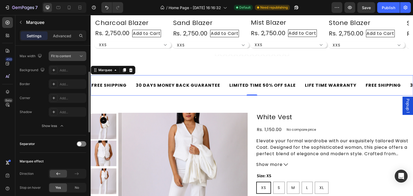
scroll to position [108, 0]
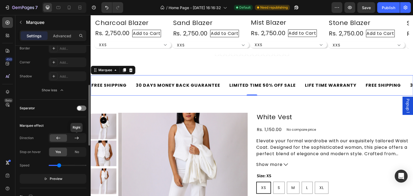
click at [75, 136] on icon at bounding box center [76, 137] width 5 height 5
click at [56, 136] on icon at bounding box center [58, 137] width 5 height 5
drag, startPoint x: 59, startPoint y: 163, endPoint x: 84, endPoint y: 164, distance: 24.7
click at [84, 165] on input "range" at bounding box center [68, 165] width 38 height 1
drag, startPoint x: 84, startPoint y: 164, endPoint x: 58, endPoint y: 164, distance: 25.8
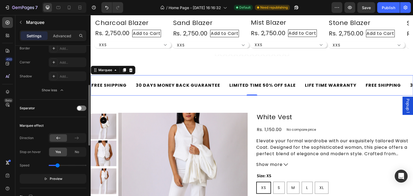
type input "0.8"
click at [58, 165] on input "range" at bounding box center [68, 165] width 38 height 1
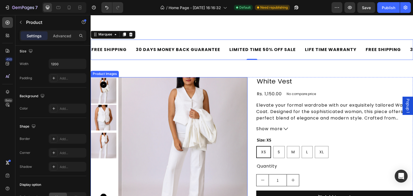
click at [191, 135] on div "Product Images" at bounding box center [169, 151] width 157 height 148
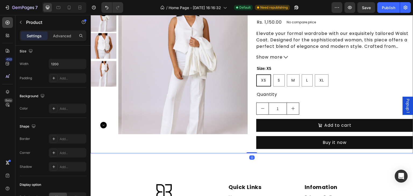
scroll to position [0, 0]
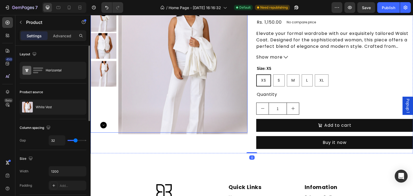
click at [189, 111] on img at bounding box center [186, 69] width 129 height 129
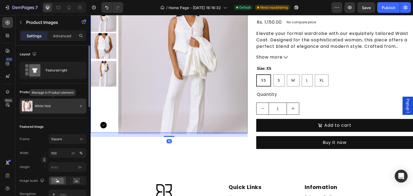
click at [67, 103] on div "White Vest" at bounding box center [53, 106] width 67 height 15
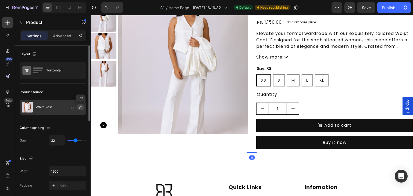
click at [79, 107] on icon "button" at bounding box center [80, 107] width 4 height 4
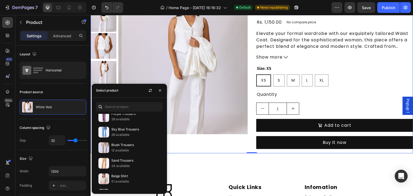
scroll to position [467, 0]
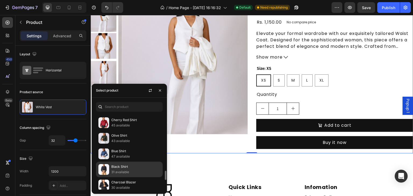
click at [119, 164] on p "Black Shirt" at bounding box center [135, 166] width 49 height 5
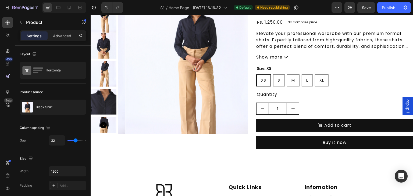
click at [185, 140] on div "Product Images" at bounding box center [169, 79] width 157 height 148
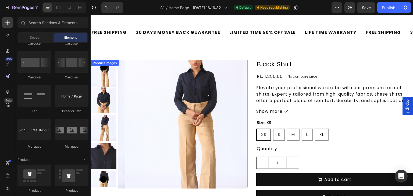
scroll to position [597, 0]
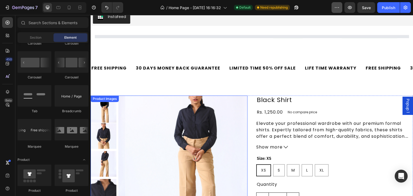
click at [338, 6] on icon "button" at bounding box center [336, 7] width 5 height 5
click at [337, 9] on icon "button" at bounding box center [336, 7] width 5 height 5
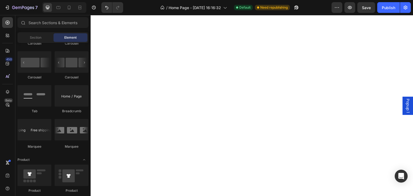
scroll to position [310, 0]
click at [337, 5] on icon "button" at bounding box center [336, 7] width 5 height 5
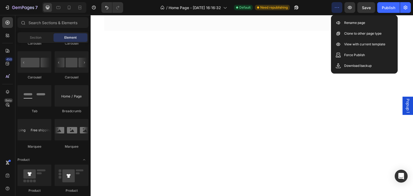
click at [337, 5] on icon "button" at bounding box center [336, 7] width 5 height 5
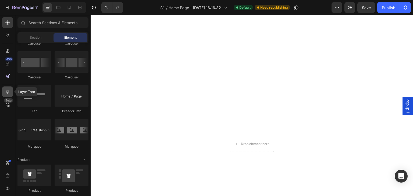
click at [7, 91] on icon at bounding box center [7, 91] width 5 height 5
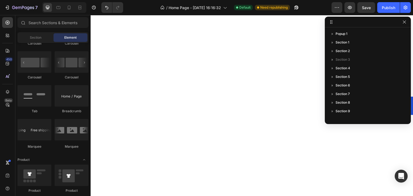
scroll to position [802, 0]
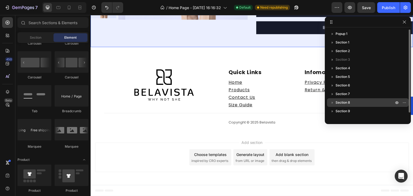
drag, startPoint x: 335, startPoint y: 103, endPoint x: 339, endPoint y: 99, distance: 5.7
click at [339, 99] on div "Section 8" at bounding box center [367, 102] width 77 height 9
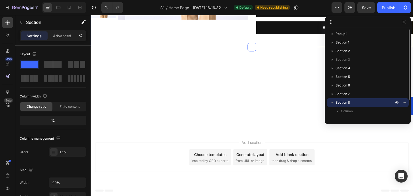
scroll to position [650, 0]
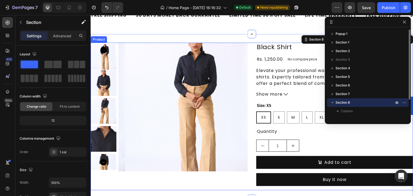
drag, startPoint x: 332, startPoint y: 103, endPoint x: 329, endPoint y: 101, distance: 3.5
click at [327, 101] on div "Section 8" at bounding box center [368, 102] width 82 height 9
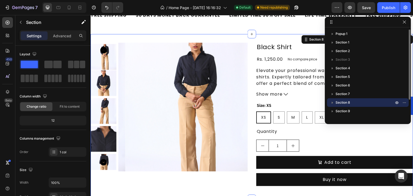
drag, startPoint x: 381, startPoint y: 104, endPoint x: 376, endPoint y: 102, distance: 4.6
click at [376, 102] on p "Section 8" at bounding box center [364, 102] width 59 height 5
drag, startPoint x: 350, startPoint y: 101, endPoint x: 335, endPoint y: 66, distance: 38.9
click at [335, 66] on div "Popup 1 Section 1 Section 2 Section 3 Section 4 Section 5 Section 6 Section 7 S…" at bounding box center [368, 74] width 86 height 89
click at [404, 23] on icon "button" at bounding box center [404, 22] width 4 height 4
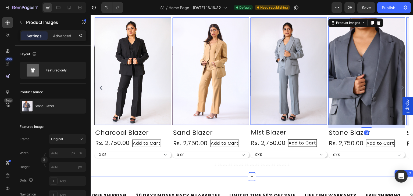
scroll to position [721, 0]
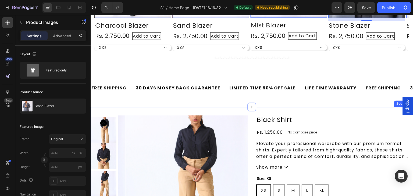
click at [303, 109] on div "Product Images Black Shirt Product Title Rs. 1,250.00 Product Price Product Pri…" at bounding box center [252, 189] width 323 height 165
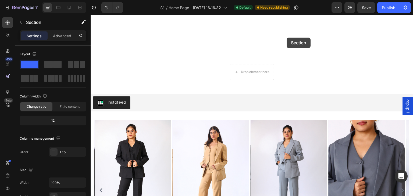
scroll to position [501, 0]
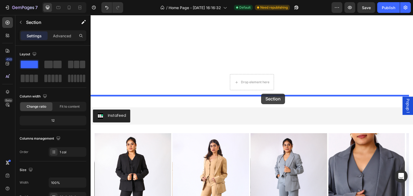
drag, startPoint x: 303, startPoint y: 103, endPoint x: 261, endPoint y: 94, distance: 42.8
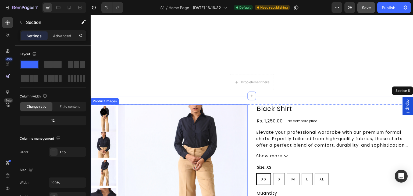
click at [367, 10] on div "Save" at bounding box center [366, 8] width 9 height 6
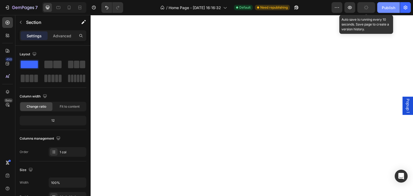
scroll to position [788, 0]
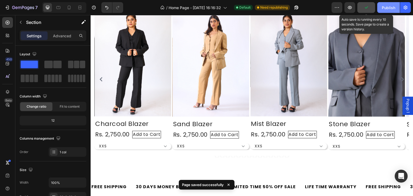
click at [384, 10] on div "Publish" at bounding box center [388, 8] width 13 height 6
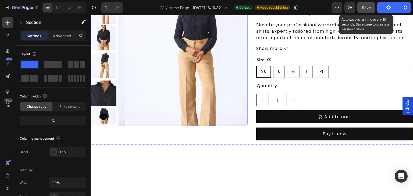
scroll to position [537, 0]
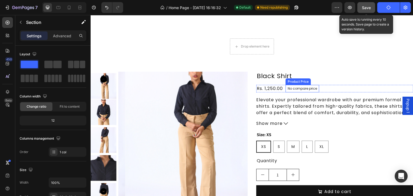
click at [306, 87] on p "No compare price" at bounding box center [302, 88] width 29 height 3
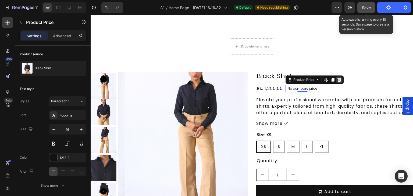
click at [338, 78] on icon at bounding box center [339, 80] width 3 height 4
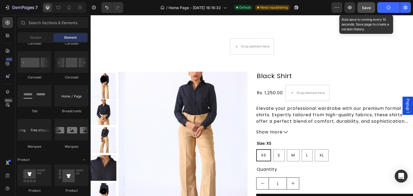
click at [370, 9] on span "Save" at bounding box center [366, 7] width 9 height 5
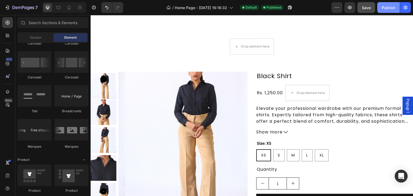
click at [393, 7] on div "Publish" at bounding box center [388, 8] width 13 height 6
